Goal: Transaction & Acquisition: Subscribe to service/newsletter

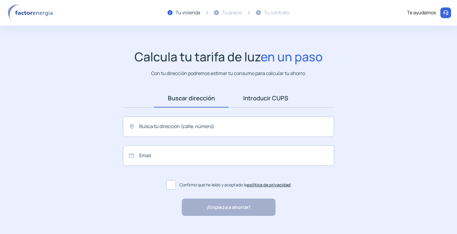
click at [259, 102] on link "Introducir CUPS" at bounding box center [266, 98] width 74 height 18
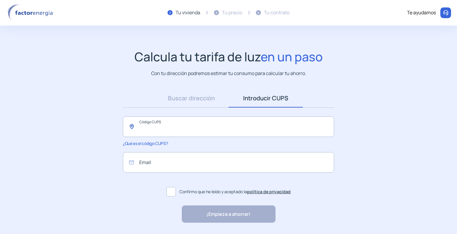
click at [187, 129] on input "text" at bounding box center [228, 126] width 211 height 21
paste input "**********"
type input "**********"
click at [171, 159] on input "email" at bounding box center [228, 162] width 211 height 21
type input "**********"
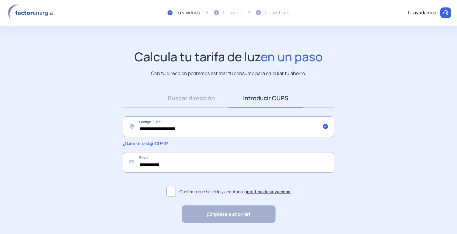
click at [172, 192] on span at bounding box center [171, 192] width 10 height 10
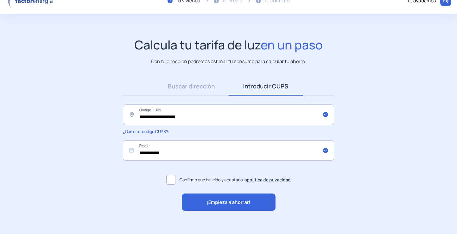
scroll to position [19, 0]
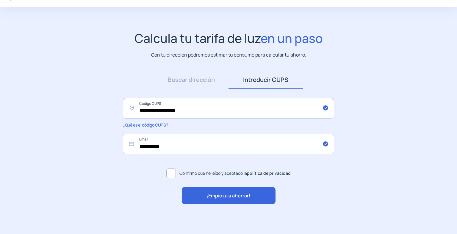
click at [220, 186] on div "**********" at bounding box center [228, 138] width 223 height 134
click at [216, 192] on span "¡Empieza a ahorrar!" at bounding box center [229, 196] width 44 height 8
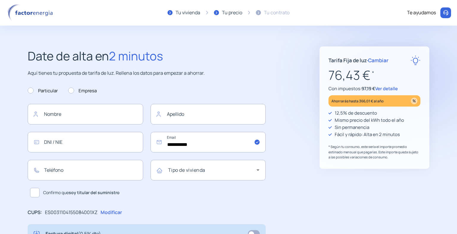
click at [392, 89] on span "Ver detalle" at bounding box center [386, 88] width 23 height 6
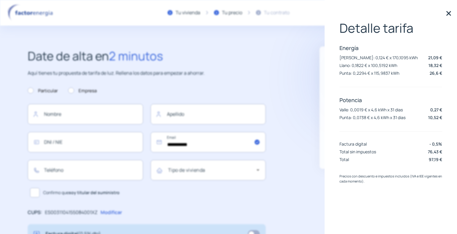
click at [445, 11] on img at bounding box center [448, 13] width 9 height 9
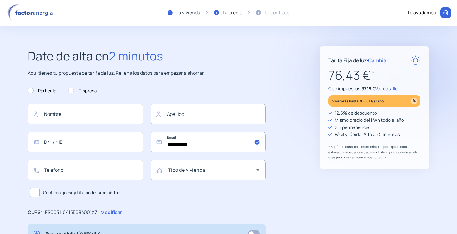
click at [374, 60] on span "Cambiar" at bounding box center [378, 60] width 21 height 7
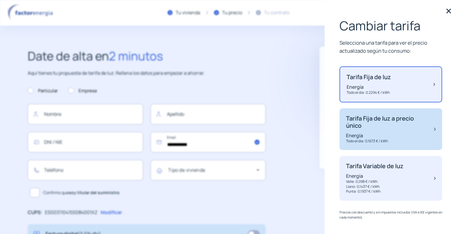
click at [371, 126] on p "Tarifa Fija de luz a precio único" at bounding box center [387, 122] width 82 height 14
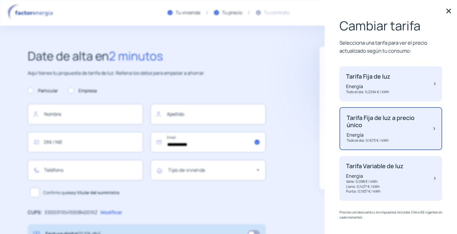
scroll to position [1, 0]
click at [372, 129] on p "Tarifa Fija de luz a precio único" at bounding box center [387, 122] width 81 height 14
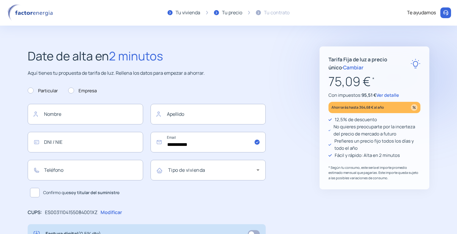
click at [343, 68] on span "Cambiar" at bounding box center [353, 67] width 21 height 7
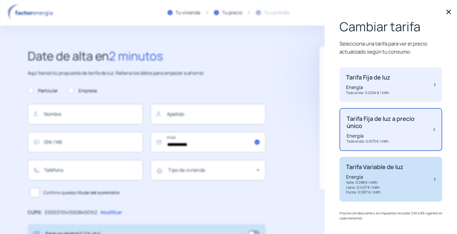
click at [389, 186] on p "Llano: 0,1437 € / kWh" at bounding box center [374, 187] width 57 height 5
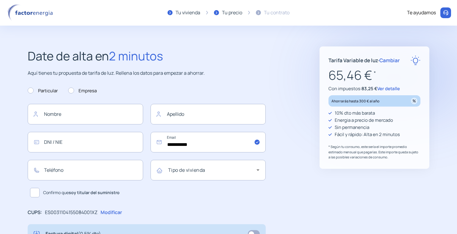
click at [384, 86] on span "Ver detalle" at bounding box center [388, 88] width 23 height 6
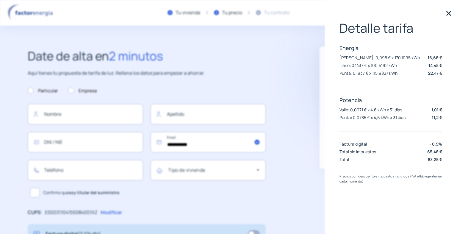
click at [448, 15] on img at bounding box center [448, 13] width 9 height 9
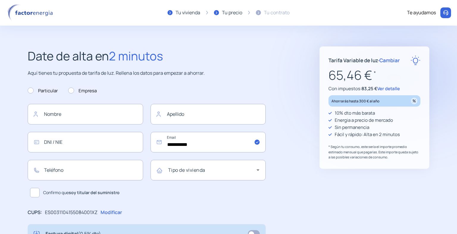
click at [388, 60] on span "Cambiar" at bounding box center [389, 60] width 21 height 7
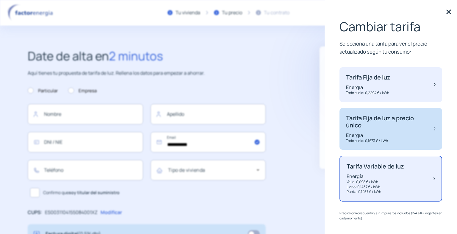
click at [377, 131] on div "Tarifa Fija de luz a precio único Energía Todo el dia: 0,1673 € / kWh" at bounding box center [387, 129] width 82 height 29
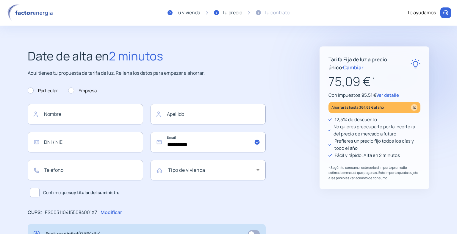
click at [343, 69] on span "Cambiar" at bounding box center [353, 67] width 21 height 7
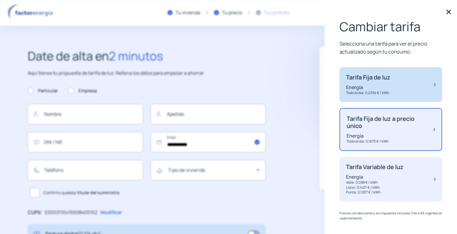
click at [385, 76] on p "Tarifa Fija de luz" at bounding box center [368, 77] width 44 height 7
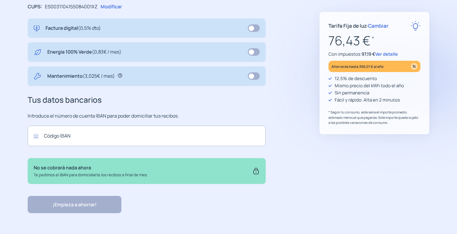
scroll to position [176, 0]
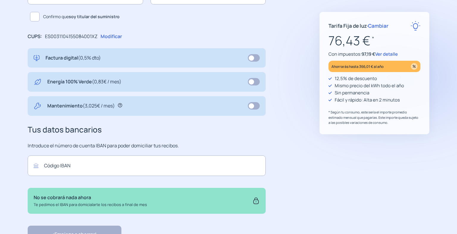
click at [254, 81] on span at bounding box center [254, 81] width 12 height 7
click at [253, 82] on span at bounding box center [254, 81] width 12 height 7
click at [257, 103] on span at bounding box center [254, 105] width 12 height 7
click at [257, 105] on span at bounding box center [254, 105] width 12 height 7
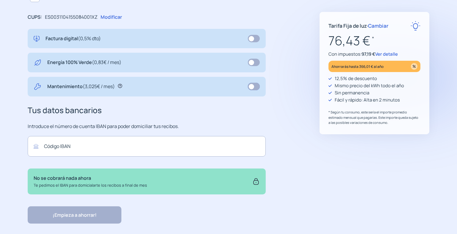
scroll to position [206, 0]
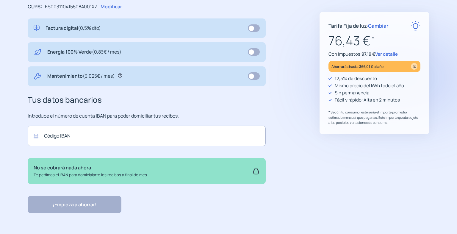
click at [68, 172] on p "Te pedimos el IBAN para domicialarte los recibos a final de mes" at bounding box center [90, 175] width 113 height 6
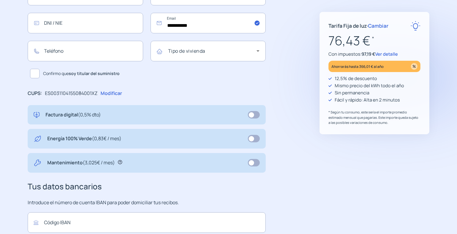
scroll to position [116, 0]
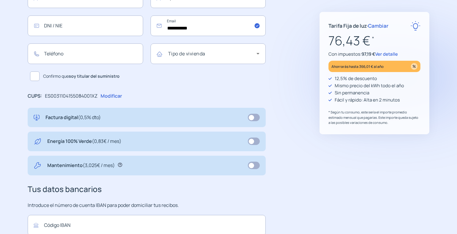
click at [259, 117] on span at bounding box center [254, 117] width 12 height 7
click at [257, 116] on span at bounding box center [254, 117] width 12 height 7
